Goal: Information Seeking & Learning: Check status

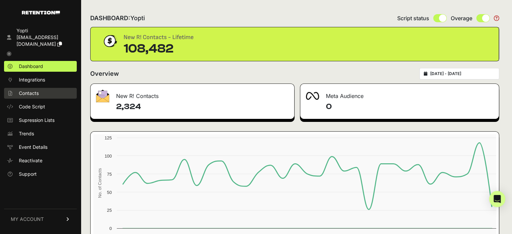
click at [26, 90] on span "Contacts" at bounding box center [29, 93] width 20 height 7
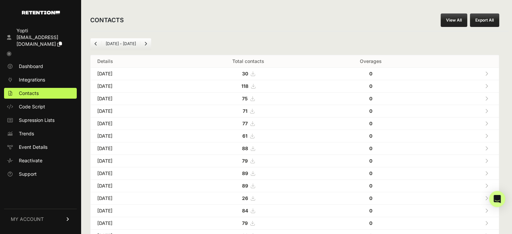
click at [459, 17] on link "View All" at bounding box center [453, 19] width 27 height 13
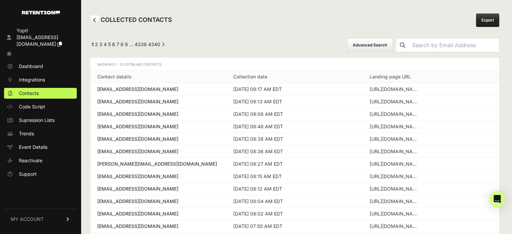
click at [434, 46] on input "text" at bounding box center [453, 44] width 89 height 13
paste input "bluffwood@mchsi.com"
type input "bluffwood@mchsi.com"
click at [396, 38] on button "submit" at bounding box center [402, 44] width 13 height 13
